Goal: Check status

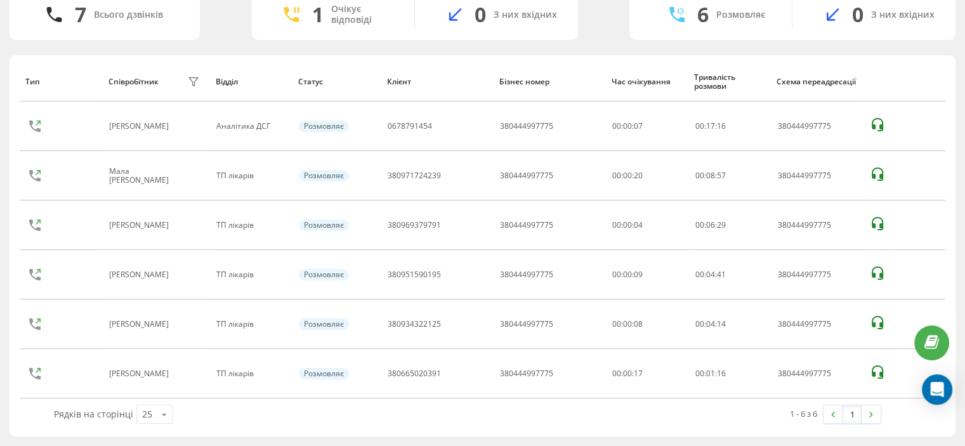
scroll to position [99, 0]
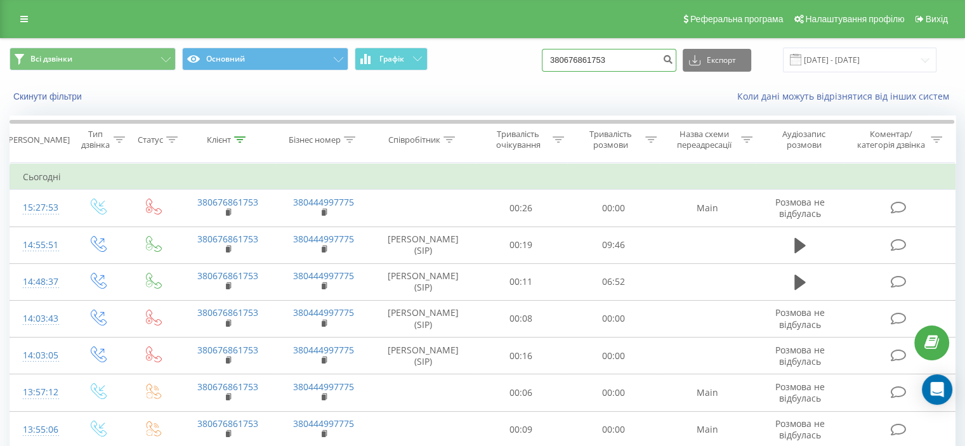
drag, startPoint x: 640, startPoint y: 62, endPoint x: 468, endPoint y: 70, distance: 172.2
click at [468, 70] on div "Всі дзвінки Основний Графік 380676861753 Експорт .csv .xls .xlsx 20.05.2025 - 2…" at bounding box center [483, 60] width 946 height 25
paste input "950804728"
type input "380950804728"
